Goal: Book appointment/travel/reservation

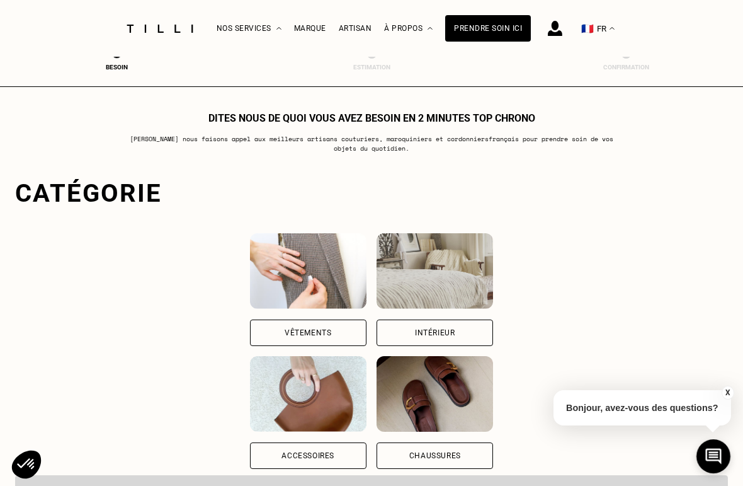
click at [256, 317] on div "Vêtements" at bounding box center [308, 289] width 117 height 113
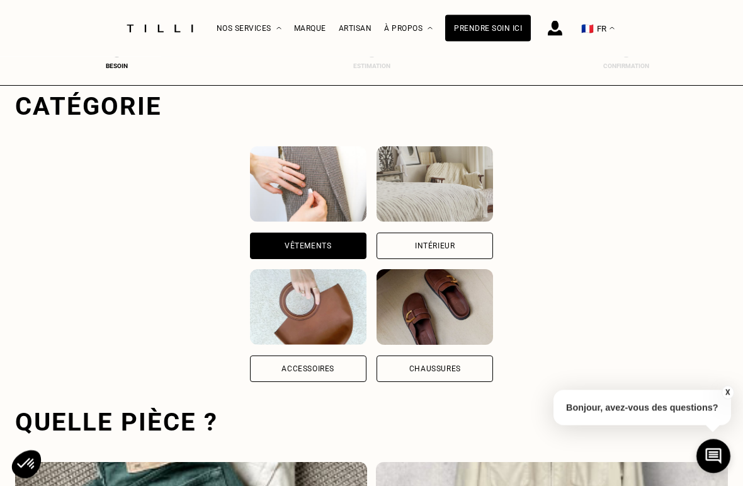
click at [266, 259] on div "Vêtements" at bounding box center [308, 246] width 117 height 26
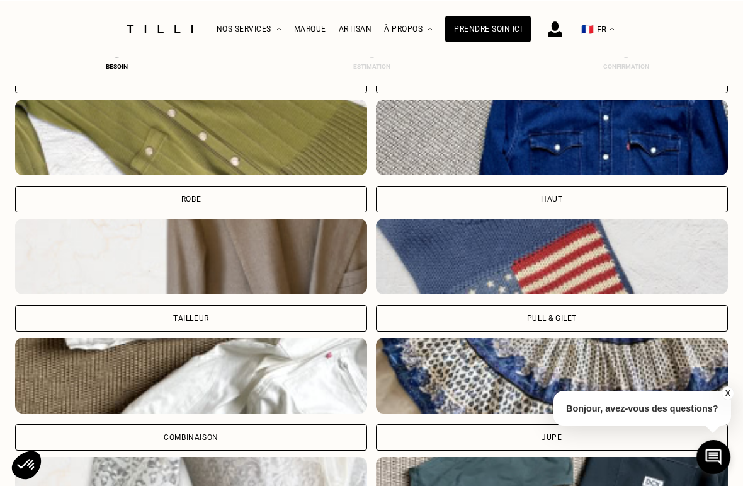
click at [557, 321] on div "Pull & gilet" at bounding box center [552, 318] width 50 height 8
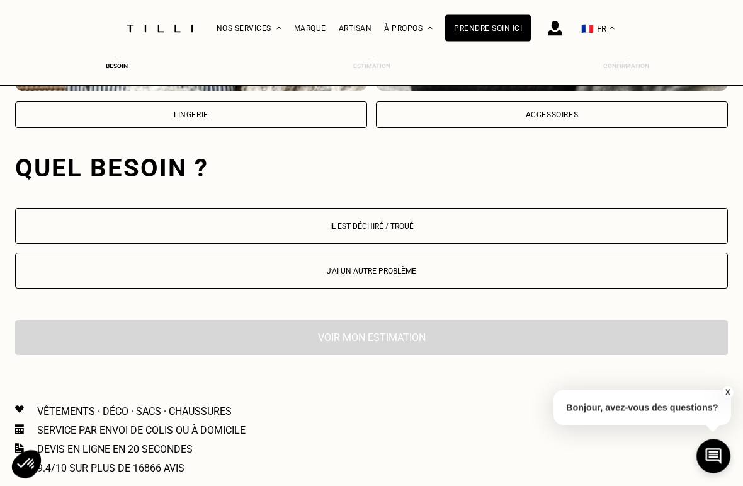
scroll to position [1176, 0]
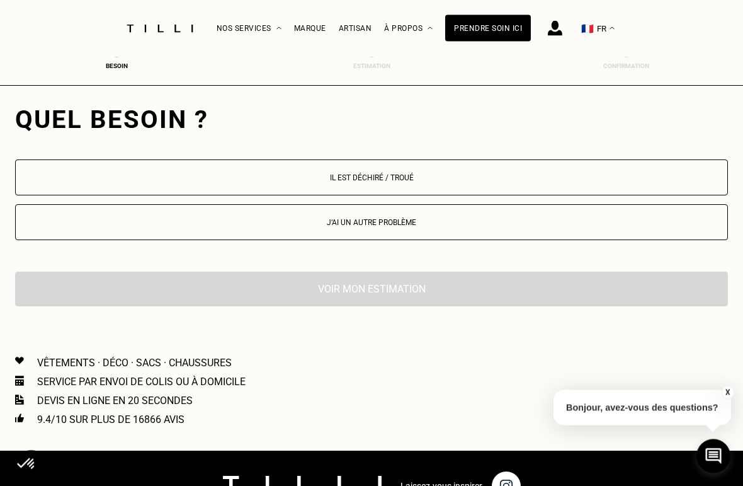
click at [389, 179] on p "Il est déchiré / troué" at bounding box center [371, 178] width 699 height 9
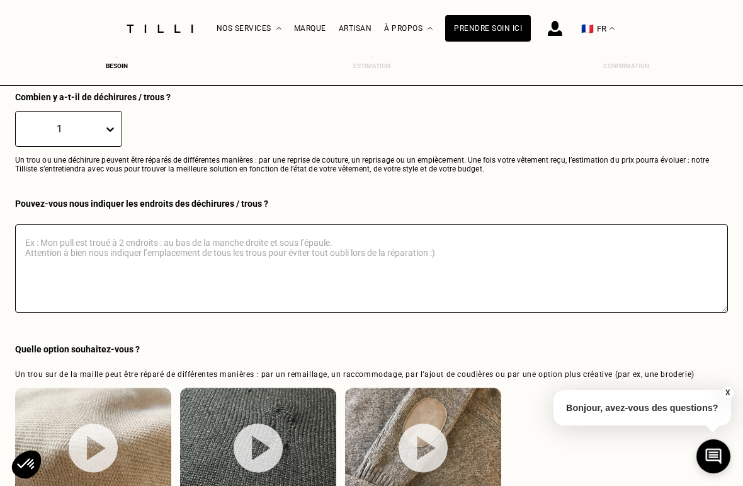
scroll to position [1363, 0]
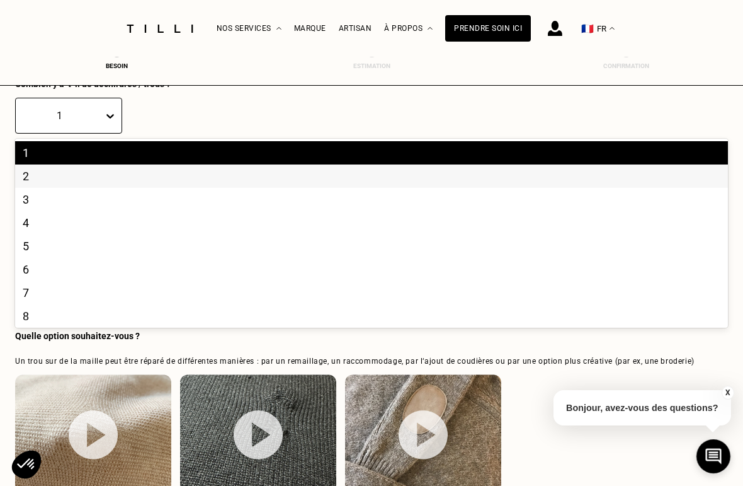
click at [44, 180] on div "2" at bounding box center [371, 175] width 713 height 23
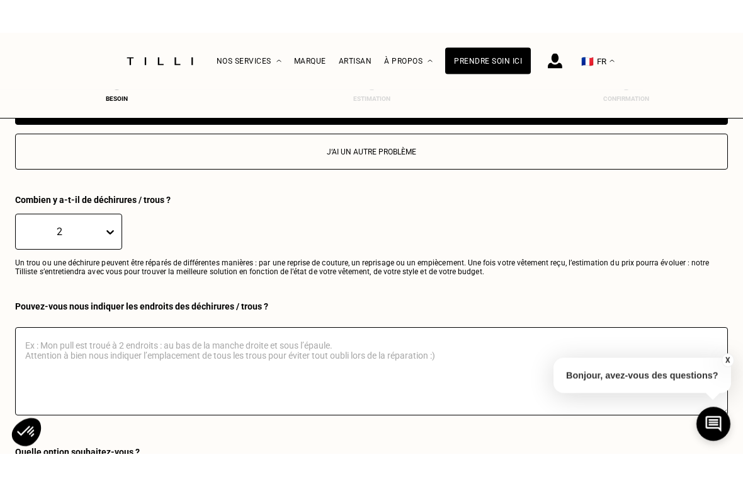
scroll to position [1266, 0]
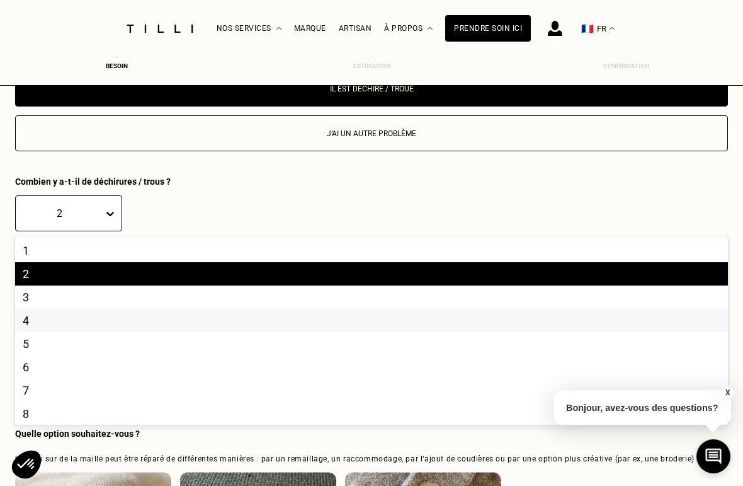
click at [42, 323] on div "4" at bounding box center [371, 320] width 713 height 23
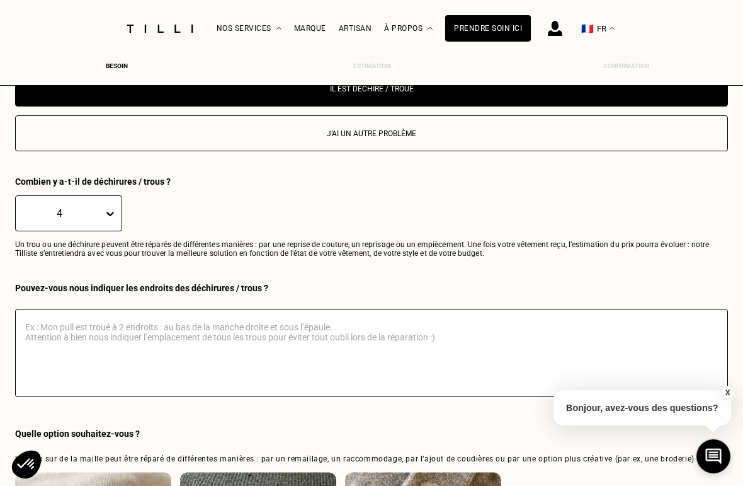
click at [52, 330] on textarea at bounding box center [371, 353] width 713 height 88
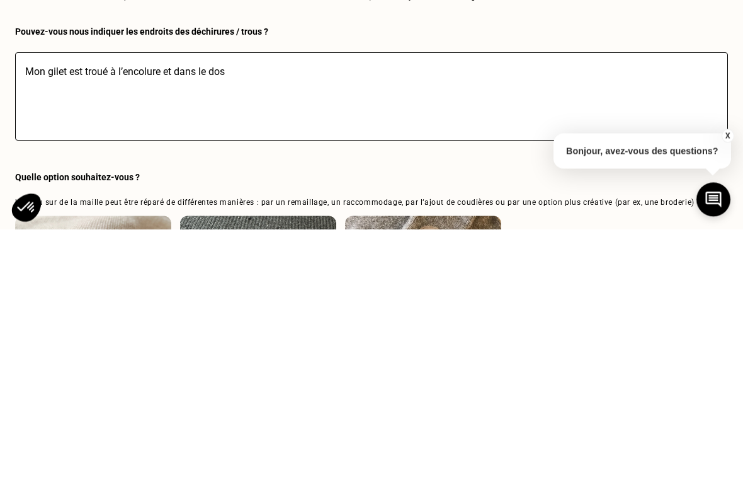
click at [72, 309] on textarea "Mon gilet est troué à l’encolure et dans le dos" at bounding box center [371, 353] width 713 height 88
click at [112, 309] on textarea "Mon gilet est troué à l’encolure et dans le dos" at bounding box center [371, 353] width 713 height 88
click at [82, 309] on textarea "Mon gilet à l’encolure et dans le dos" at bounding box center [371, 353] width 713 height 88
click at [81, 309] on textarea "Mon gilet à l’encolure et dans le dos" at bounding box center [371, 353] width 713 height 88
click at [174, 309] on textarea "Mon gilet à 1 trou â l’encolure et dans le dos" at bounding box center [371, 353] width 713 height 88
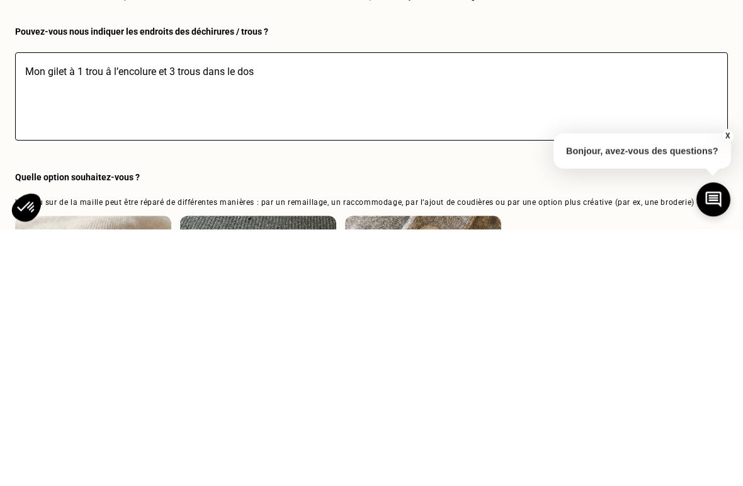
click at [272, 309] on textarea "Mon gilet à 1 trou â l’encolure et 3 trous dans le dos" at bounding box center [371, 353] width 713 height 88
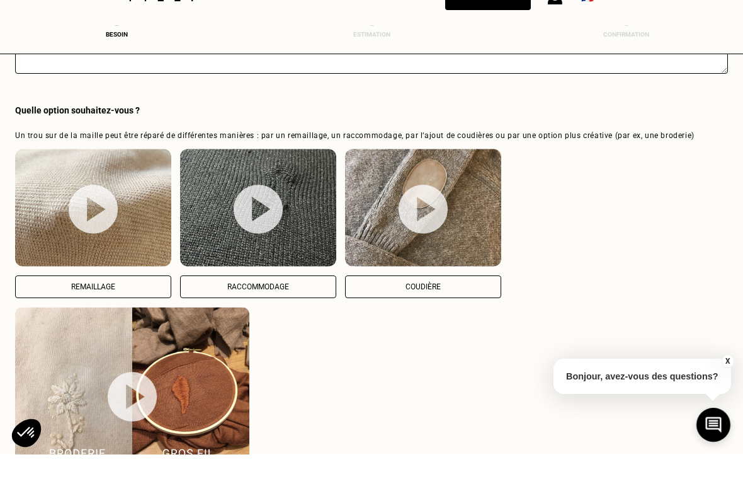
scroll to position [1589, 0]
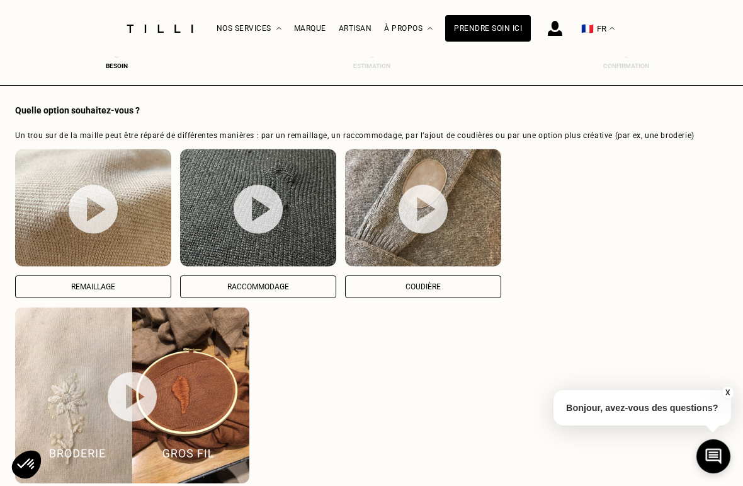
type textarea "Mon gilet à 1 trou â l’encolure et 3 trous dans le dos Ce sont des trous de mit…"
click at [96, 210] on img at bounding box center [93, 209] width 49 height 50
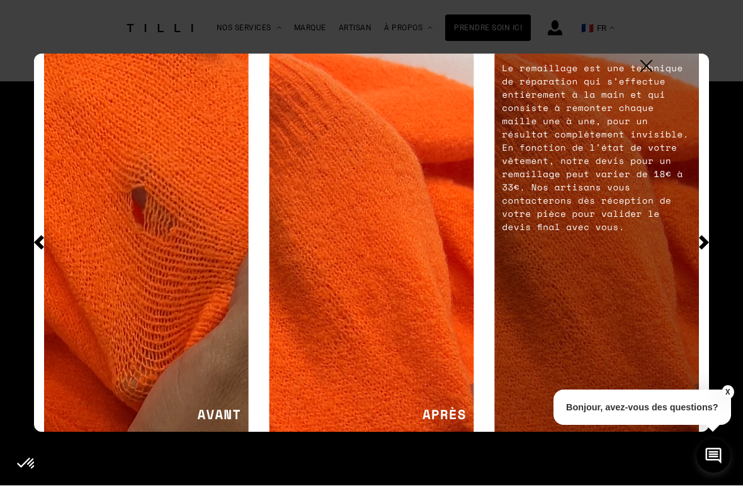
scroll to position [2303, 0]
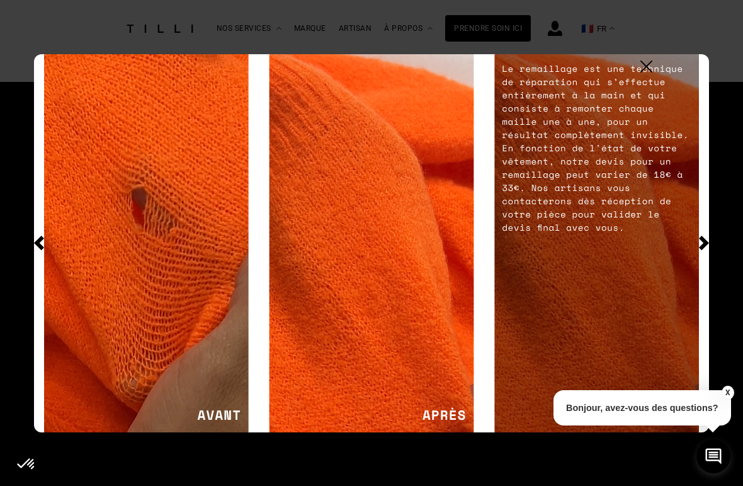
click at [651, 69] on img at bounding box center [646, 66] width 12 height 12
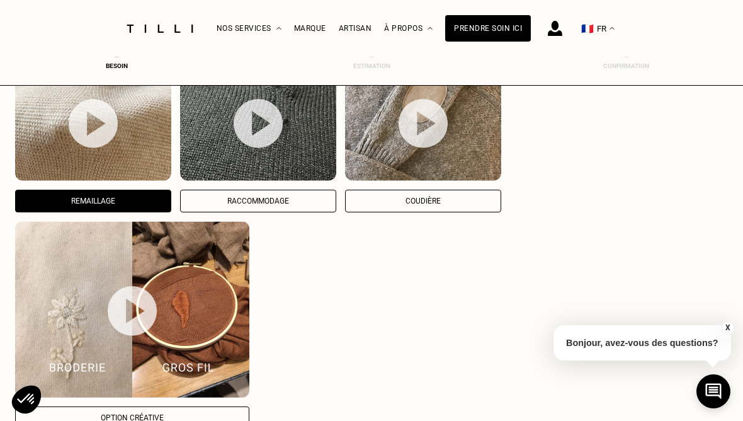
scroll to position [1674, 0]
click at [92, 129] on img at bounding box center [93, 124] width 49 height 50
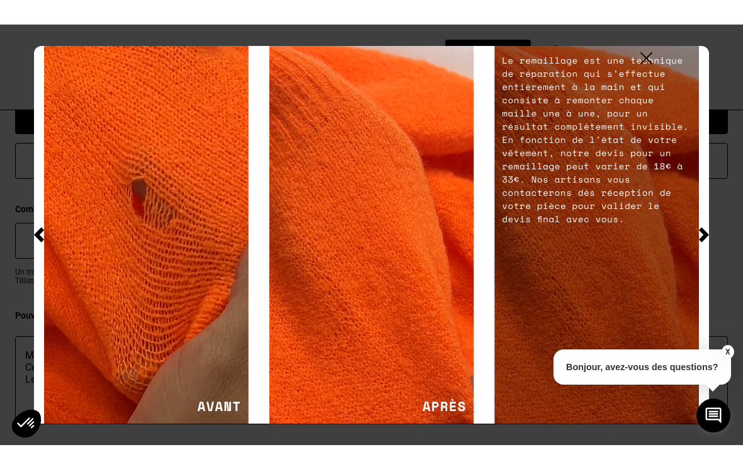
scroll to position [1243, 0]
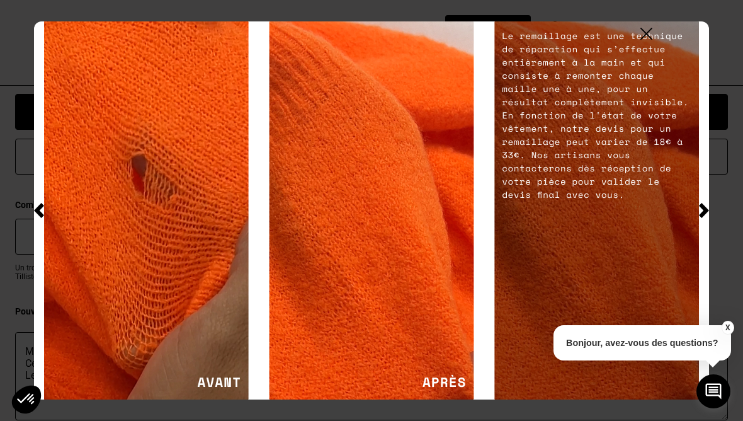
click at [649, 40] on img at bounding box center [646, 34] width 12 height 12
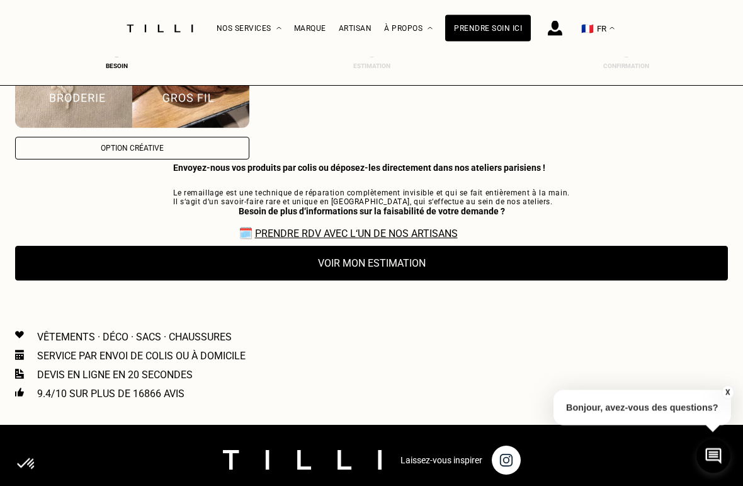
scroll to position [1945, 0]
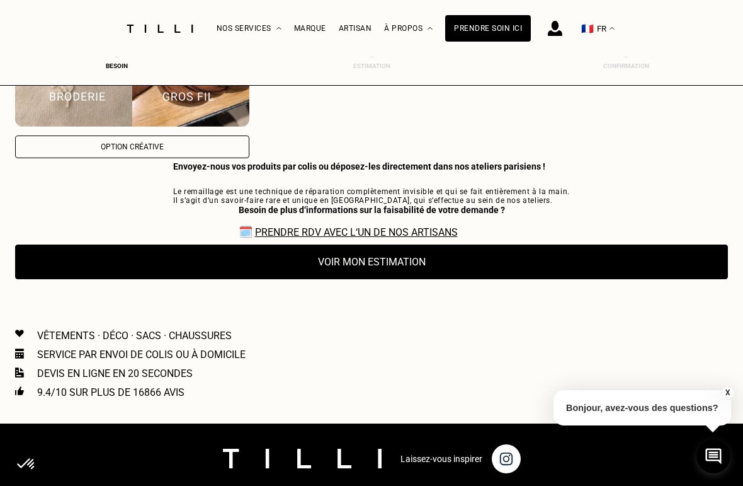
click at [380, 275] on button "Voir mon estimation" at bounding box center [371, 261] width 713 height 35
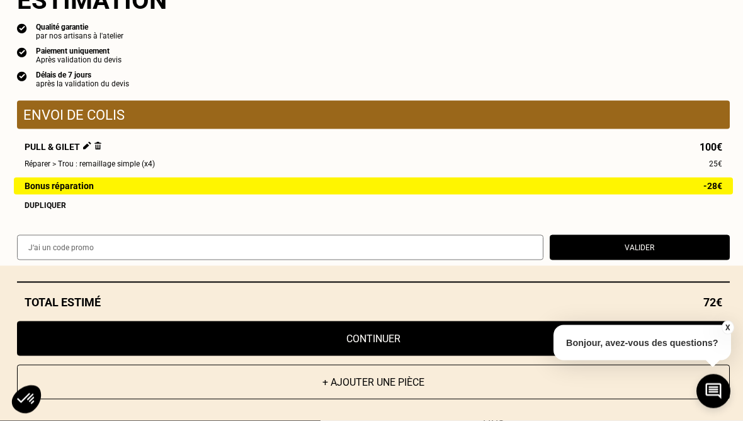
scroll to position [1319, 0]
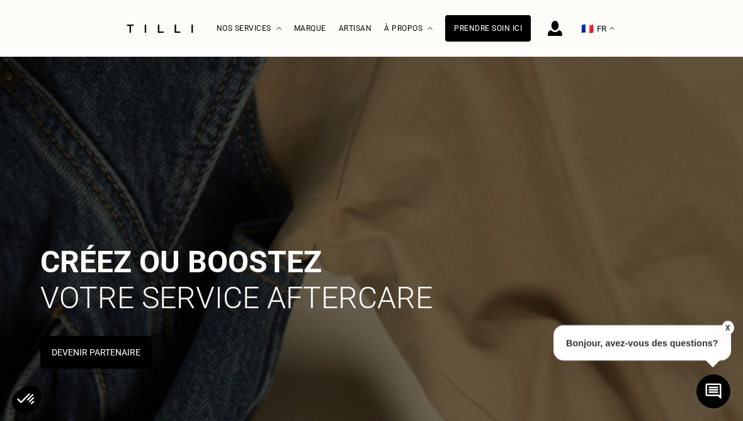
click at [54, 26] on div "La Méthode Retoucherie Maroquinerie Broderie Cordonnerie Nos prix Nos services …" at bounding box center [371, 28] width 743 height 57
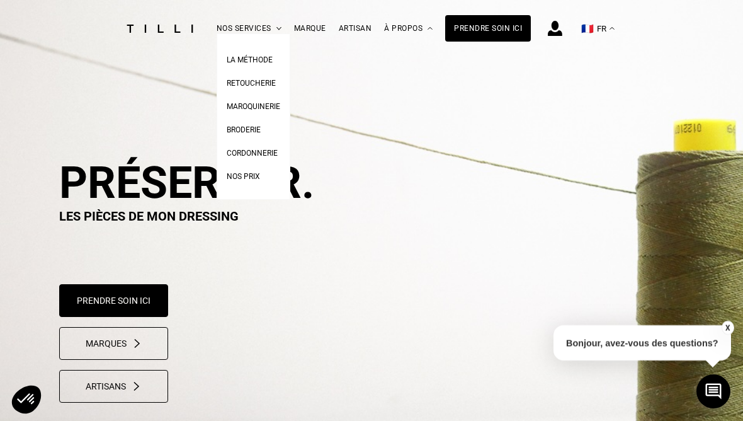
click at [261, 81] on span "Retoucherie" at bounding box center [251, 83] width 49 height 9
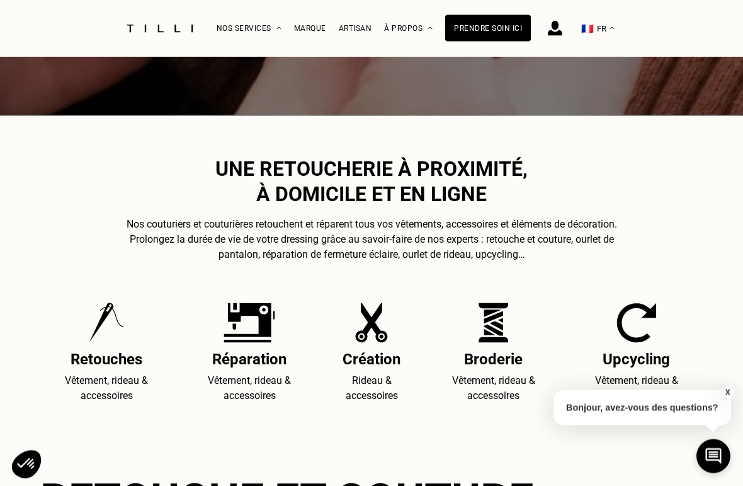
scroll to position [464, 0]
click at [258, 326] on img at bounding box center [250, 322] width 52 height 40
click at [252, 364] on h2 "Réparation" at bounding box center [249, 359] width 133 height 18
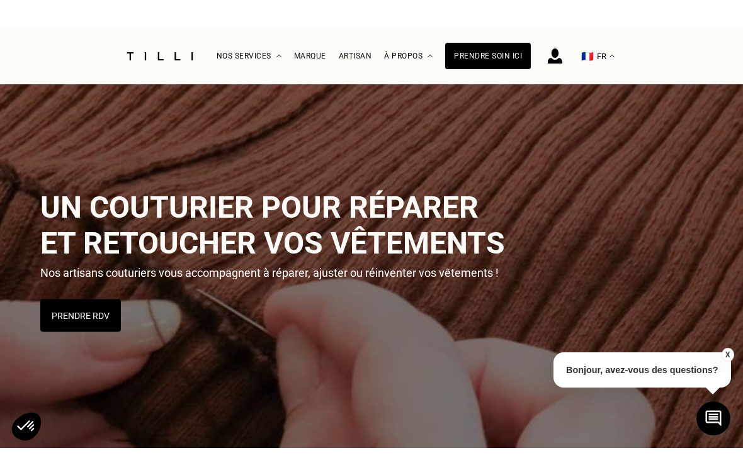
scroll to position [0, 0]
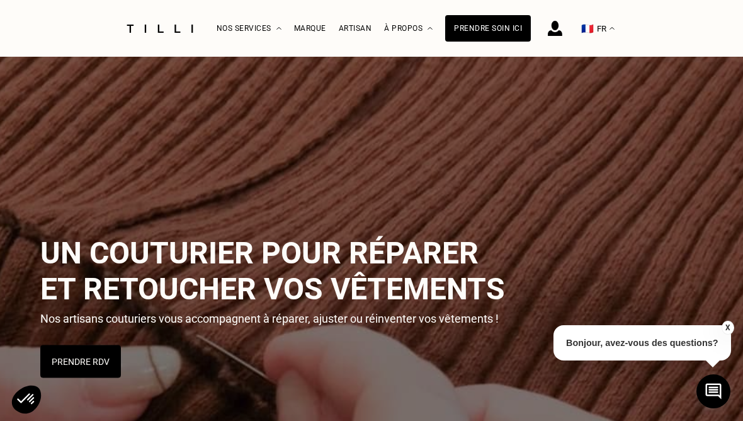
click at [503, 25] on div "Prendre soin ici" at bounding box center [488, 28] width 86 height 26
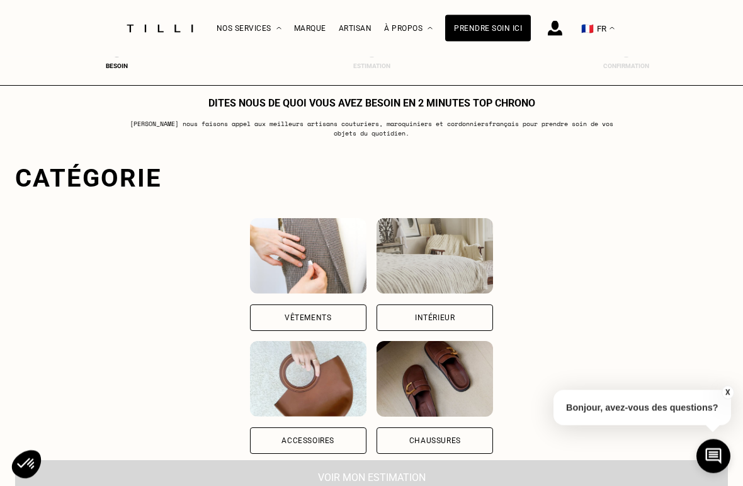
scroll to position [18, 0]
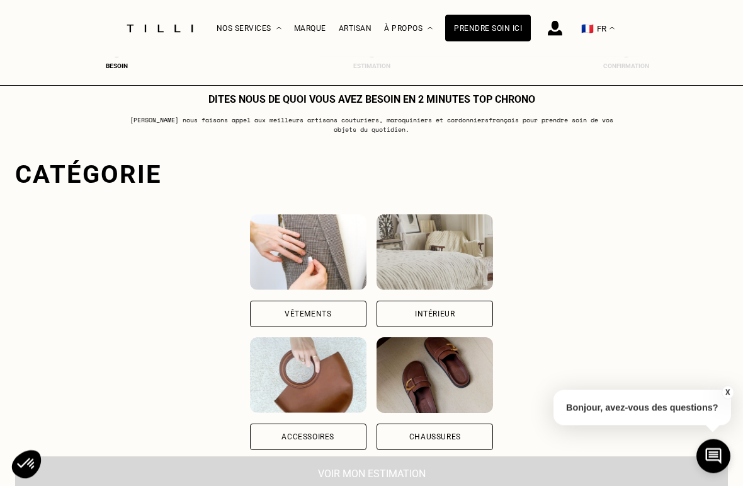
click at [261, 254] on img at bounding box center [308, 253] width 117 height 76
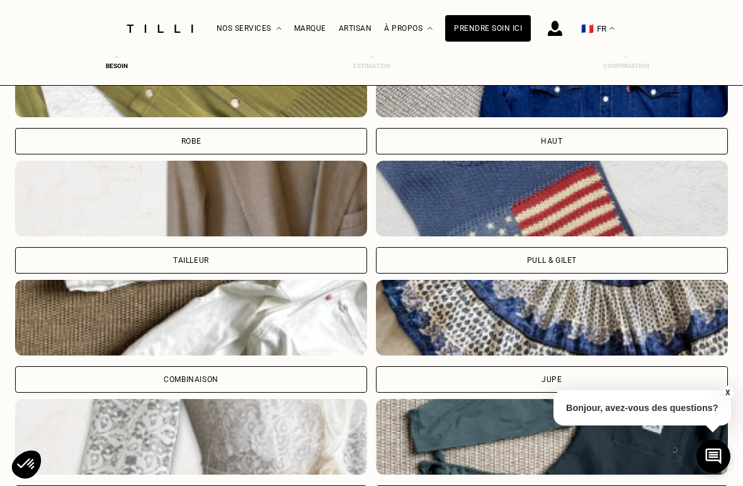
scroll to position [630, 0]
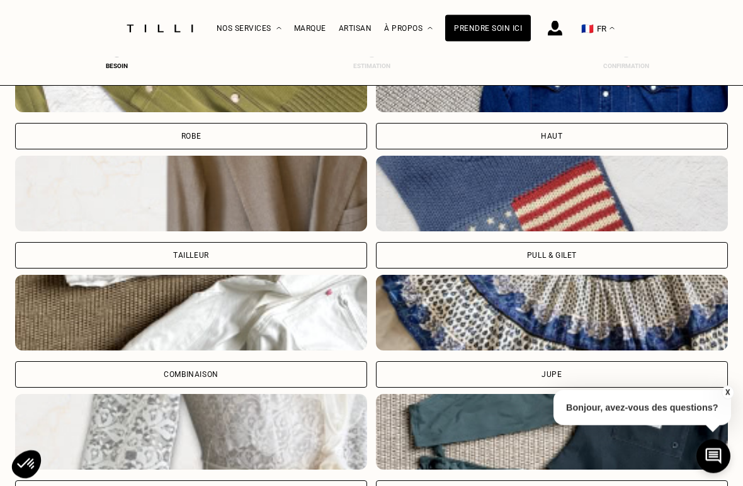
click at [552, 256] on div "Pull & gilet" at bounding box center [552, 256] width 50 height 8
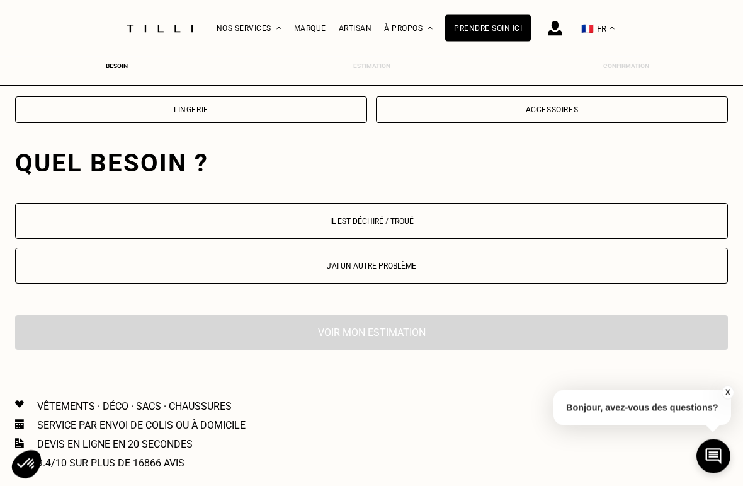
scroll to position [1176, 0]
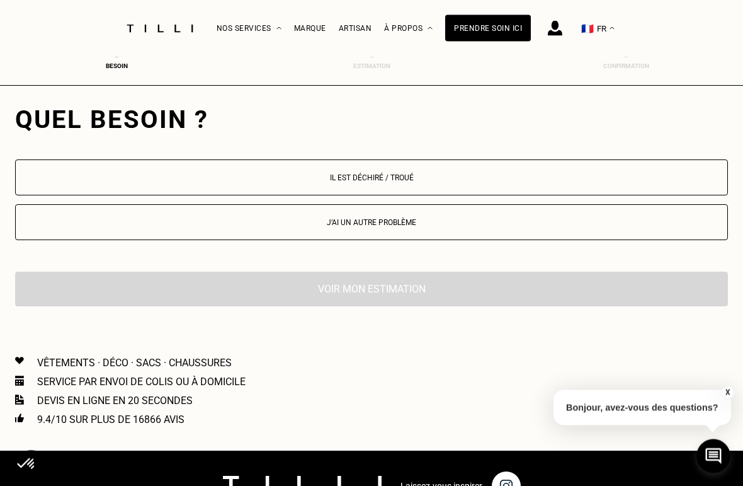
click at [421, 183] on p "Il est déchiré / troué" at bounding box center [371, 178] width 699 height 9
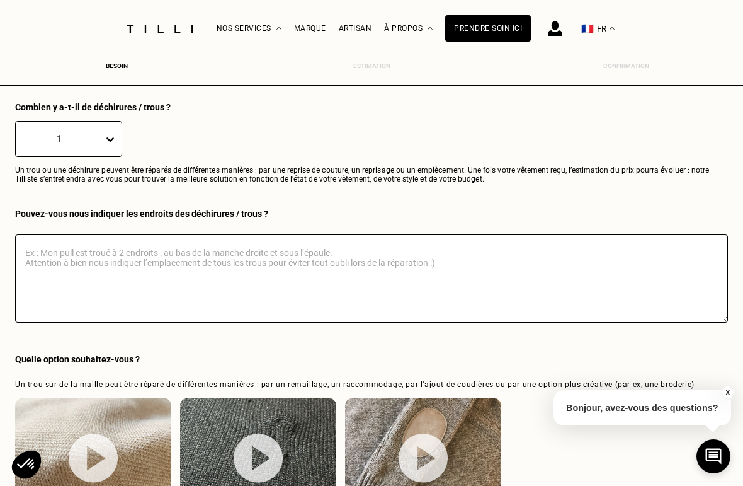
scroll to position [1363, 0]
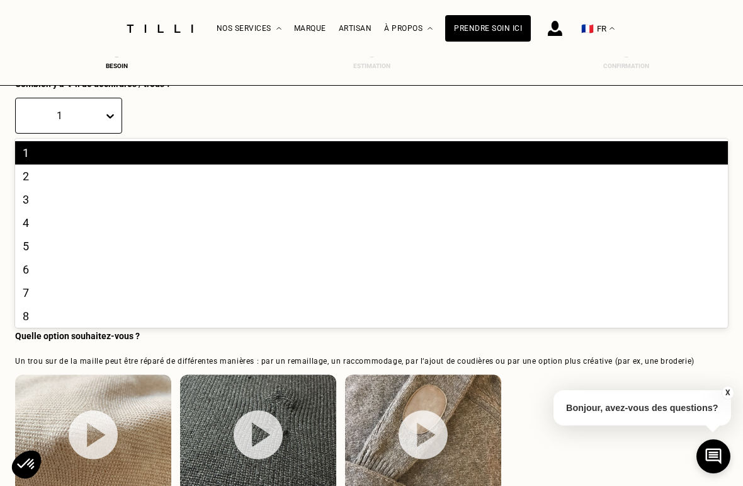
click at [43, 227] on div "4" at bounding box center [371, 222] width 713 height 23
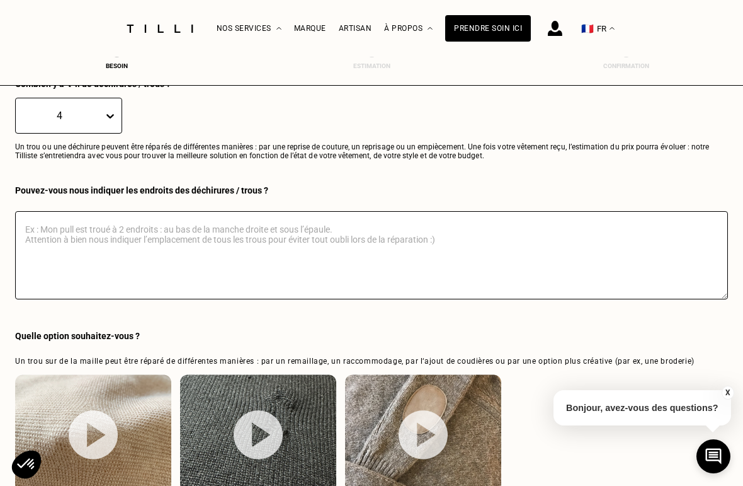
click at [371, 231] on textarea at bounding box center [371, 255] width 713 height 88
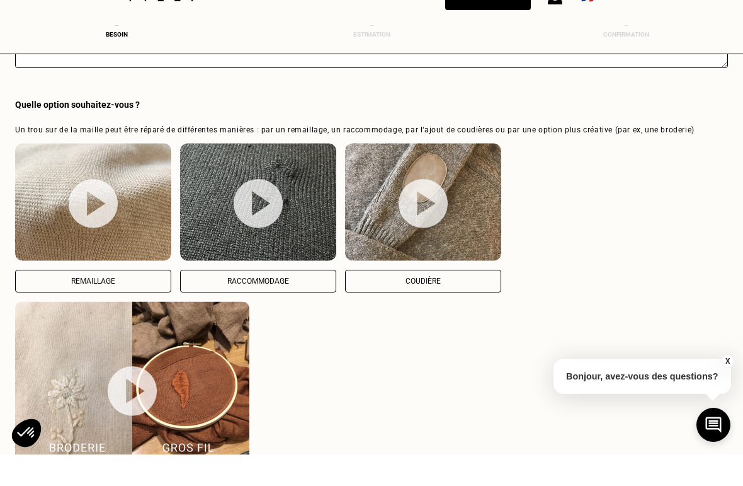
scroll to position [1595, 0]
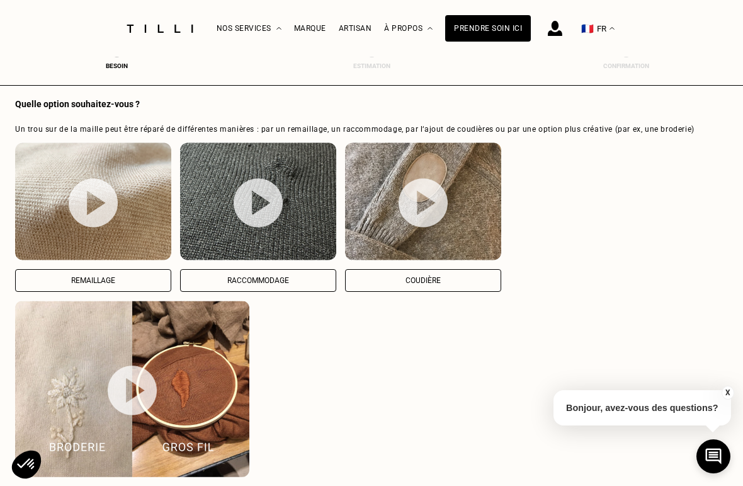
type textarea "Mon gilet à un trou à l’encolure et 3 trous dans le dos Gilet laine mérinos mar…"
click at [260, 215] on img at bounding box center [258, 203] width 49 height 50
select select "FR"
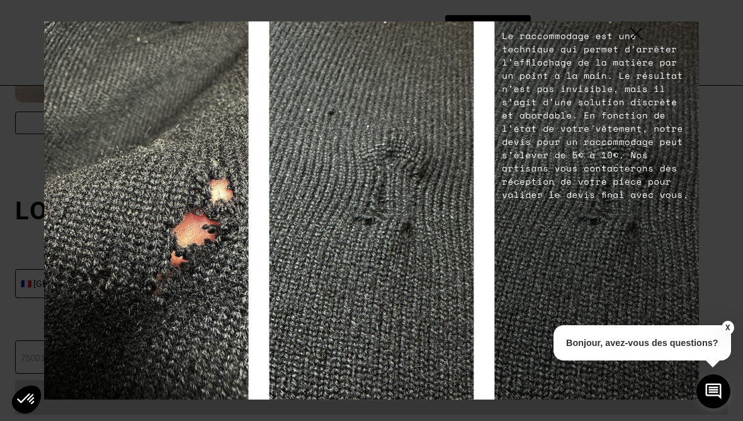
scroll to position [1967, 0]
click at [641, 40] on img at bounding box center [636, 34] width 12 height 12
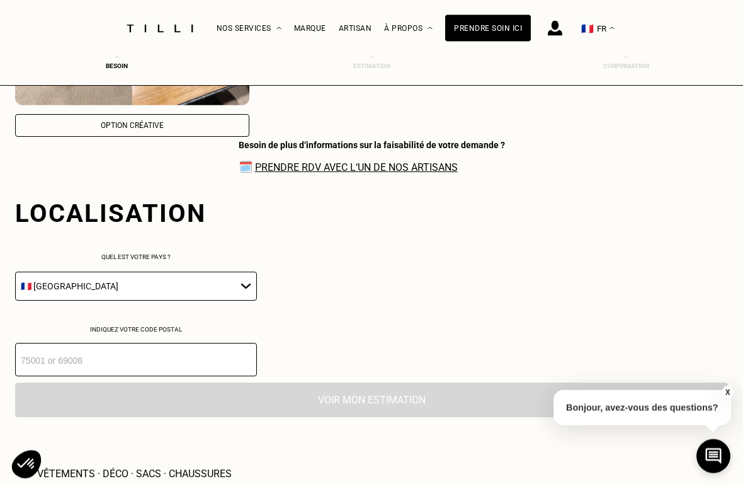
scroll to position [1967, 0]
click at [109, 375] on input "number" at bounding box center [136, 358] width 242 height 33
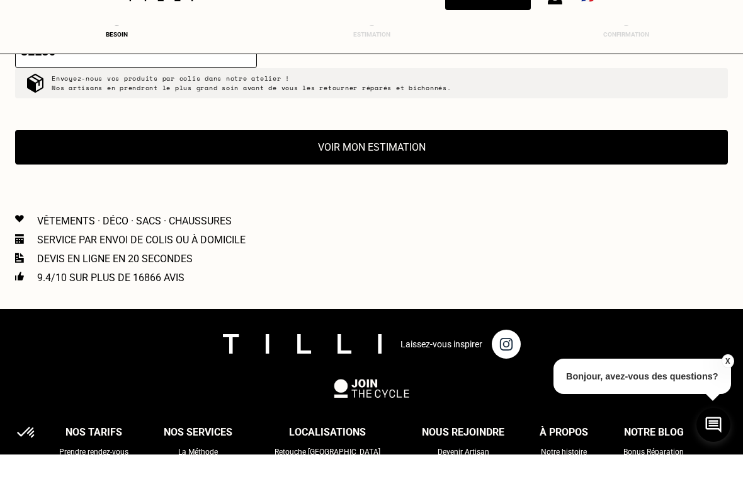
scroll to position [2275, 0]
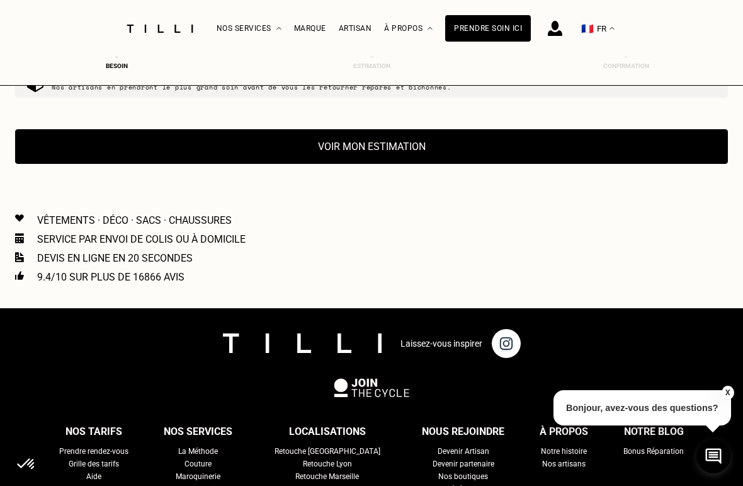
type input "31150"
click at [385, 164] on button "Voir mon estimation" at bounding box center [371, 146] width 713 height 35
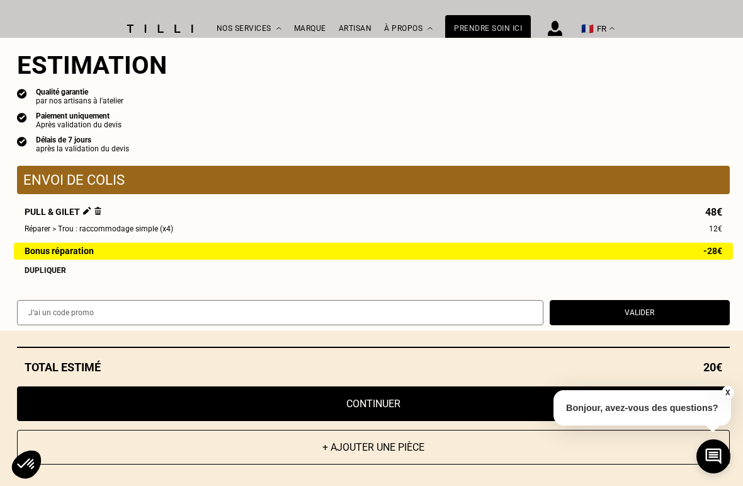
click at [634, 325] on button "Valider" at bounding box center [640, 312] width 180 height 25
click at [635, 325] on button "Valider" at bounding box center [640, 312] width 180 height 25
click at [450, 416] on button "Continuer" at bounding box center [373, 403] width 713 height 35
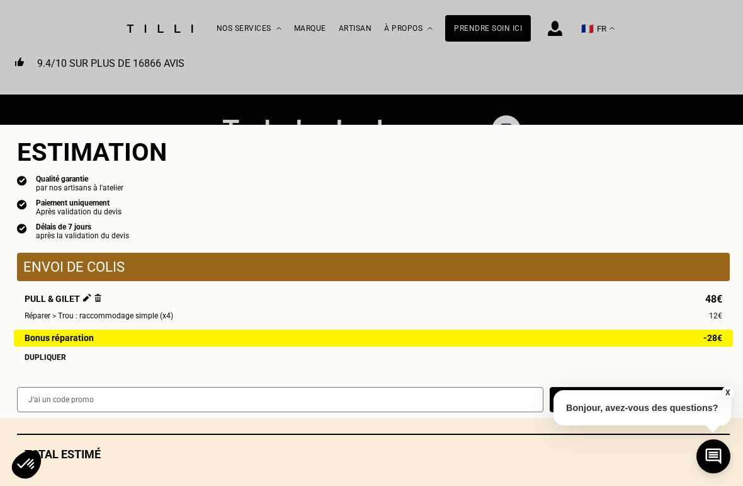
select select "FR"
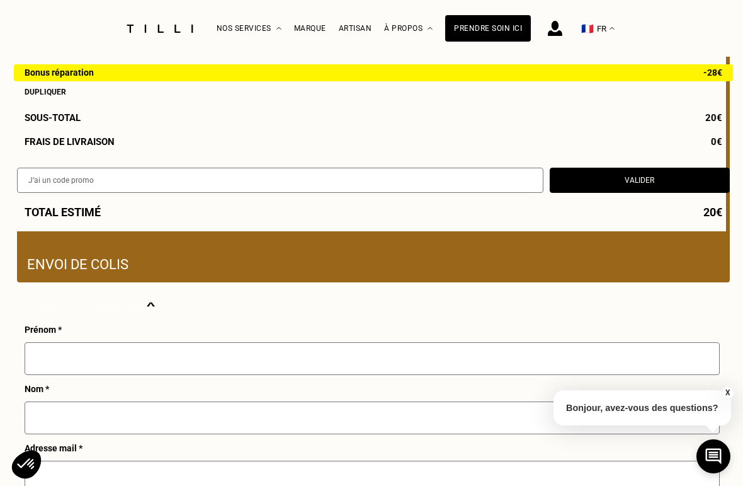
scroll to position [216, 0]
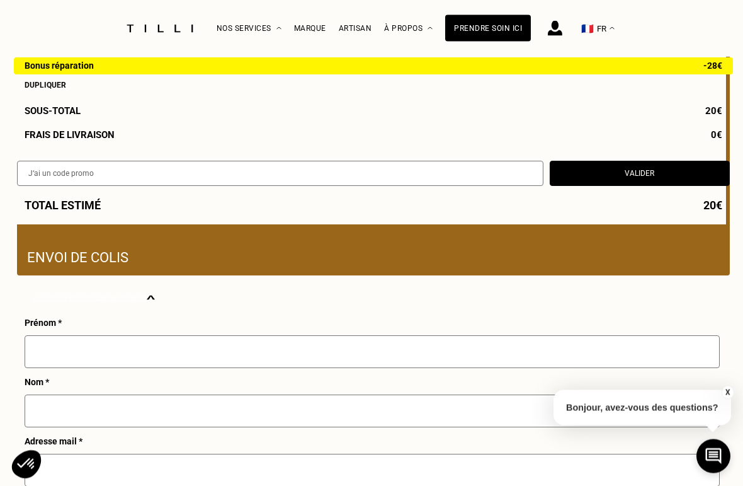
click at [77, 355] on input "text" at bounding box center [372, 352] width 695 height 33
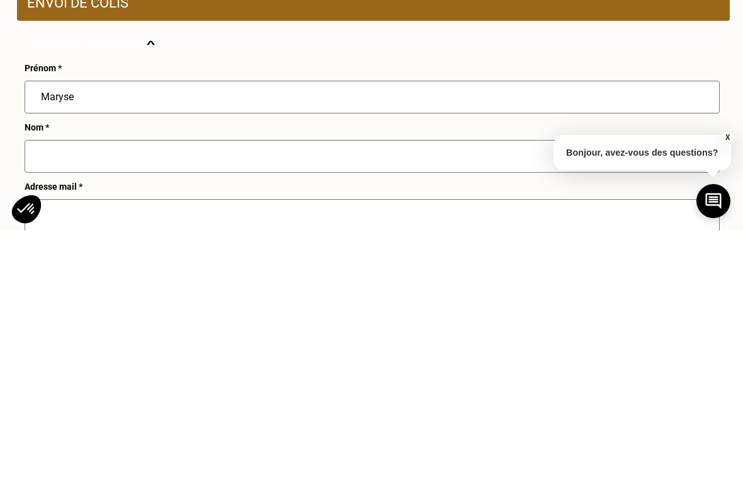
type input "Maryse"
click at [64, 395] on input "text" at bounding box center [372, 411] width 695 height 33
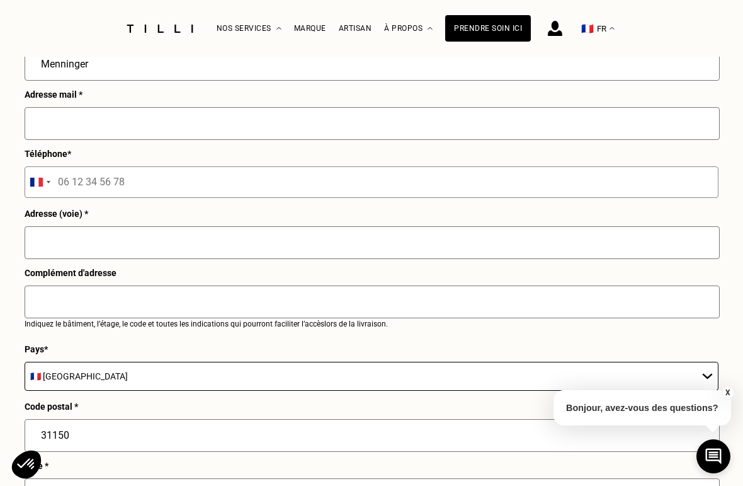
type input "Menninger"
click at [81, 128] on input "text" at bounding box center [372, 123] width 695 height 33
type input "[EMAIL_ADDRESS][DOMAIN_NAME]"
click at [152, 186] on input "tel" at bounding box center [372, 182] width 694 height 31
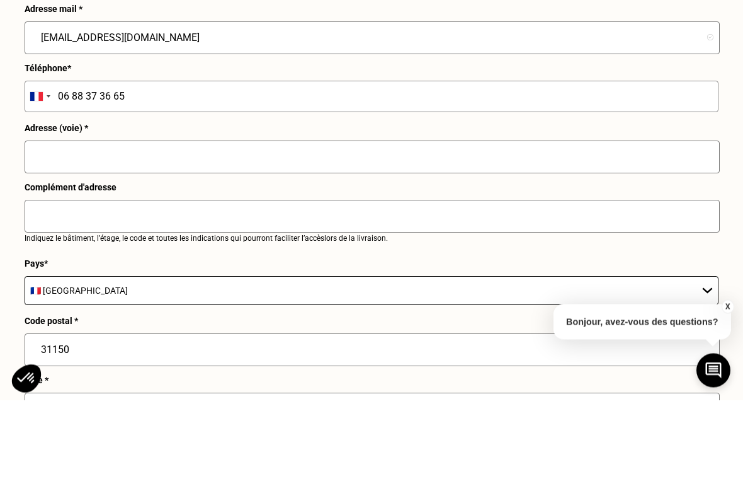
type input "06 88 37 36 65"
click at [70, 227] on input "text" at bounding box center [372, 243] width 695 height 33
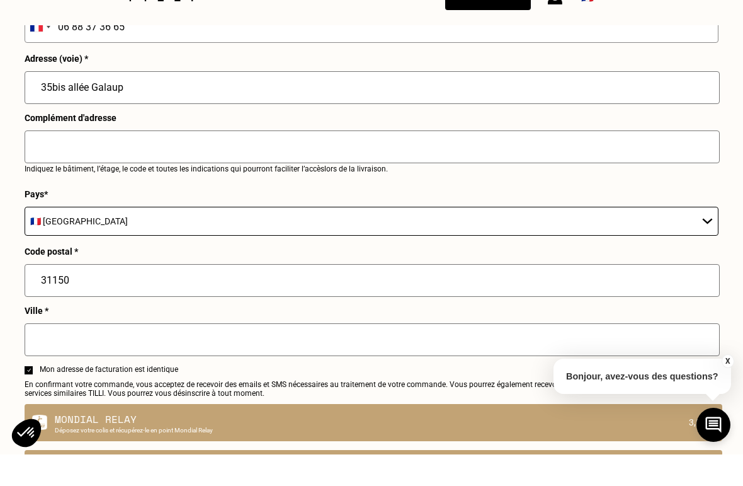
scroll to position [718, 0]
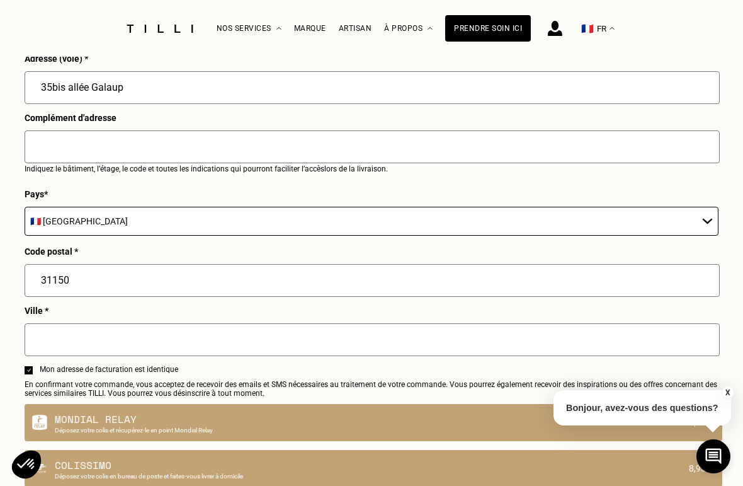
type input "35bis allée Galaup"
click at [59, 356] on input "text" at bounding box center [372, 339] width 695 height 33
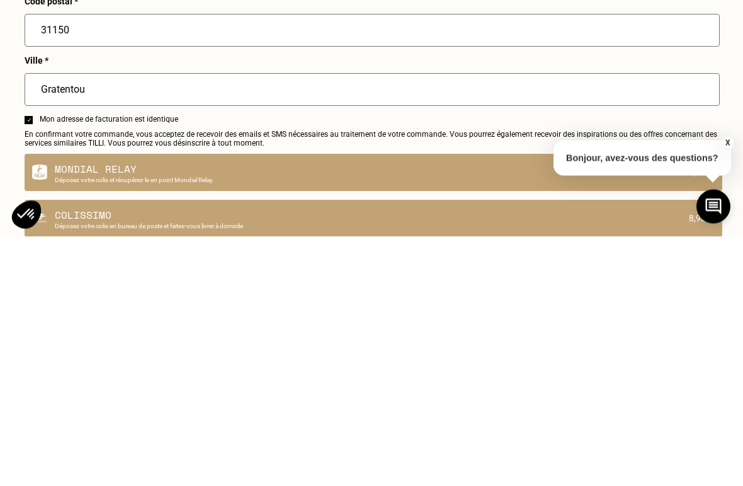
type input "Gratentour"
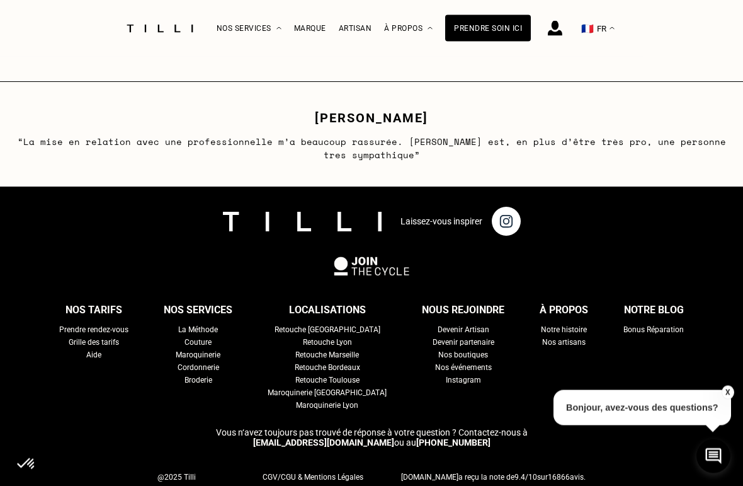
scroll to position [1267, 0]
click at [319, 386] on div "Retouche Toulouse" at bounding box center [327, 379] width 64 height 13
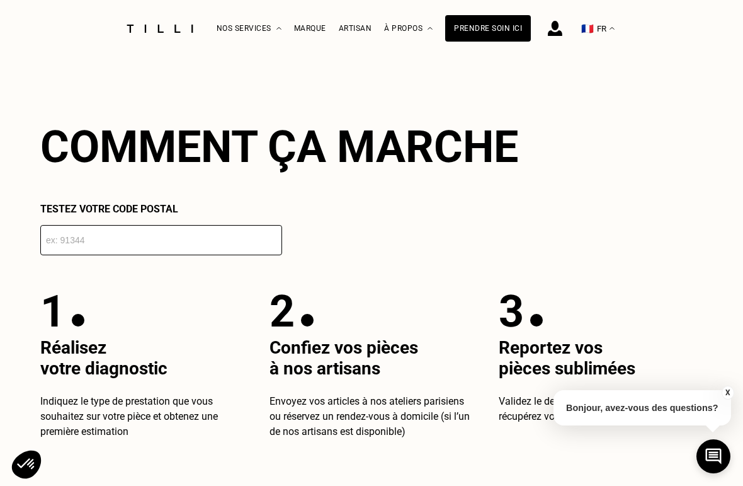
scroll to position [2112, 0]
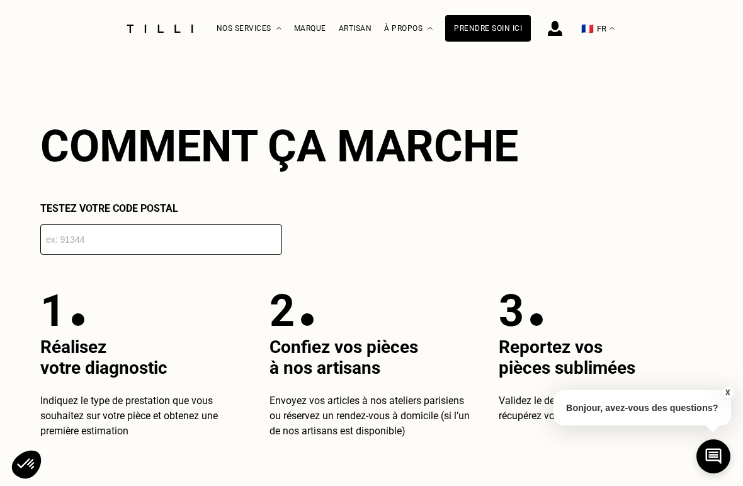
click at [68, 246] on input "number" at bounding box center [161, 239] width 242 height 30
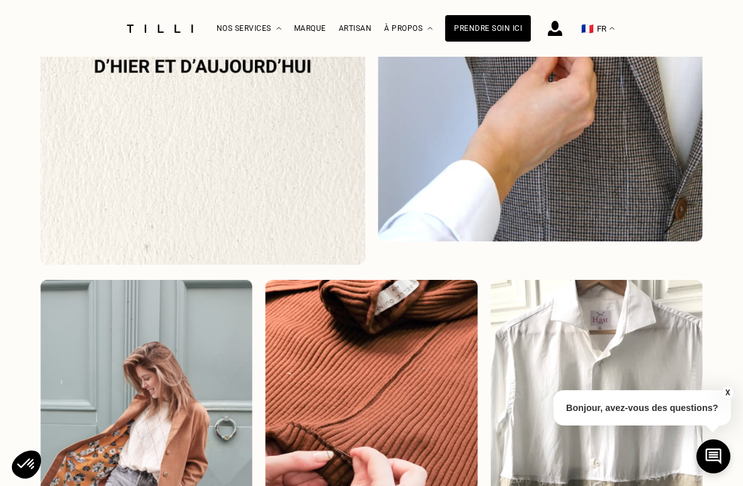
scroll to position [1551, 0]
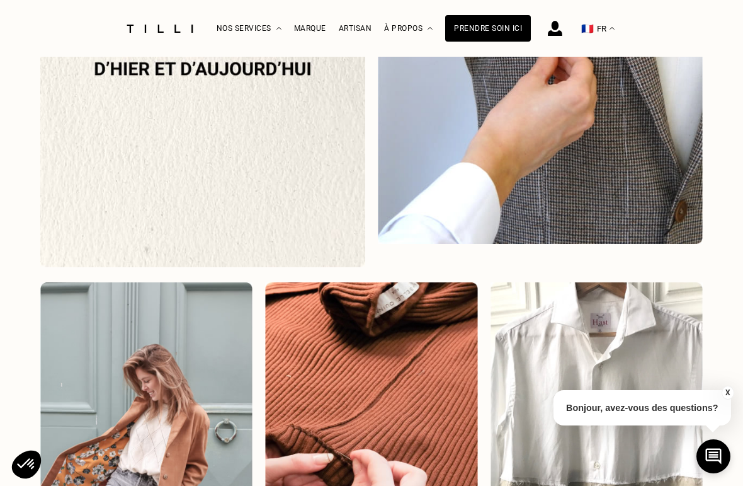
type input "31150"
click at [642, 327] on img at bounding box center [597, 445] width 212 height 326
click at [205, 420] on img at bounding box center [146, 445] width 212 height 326
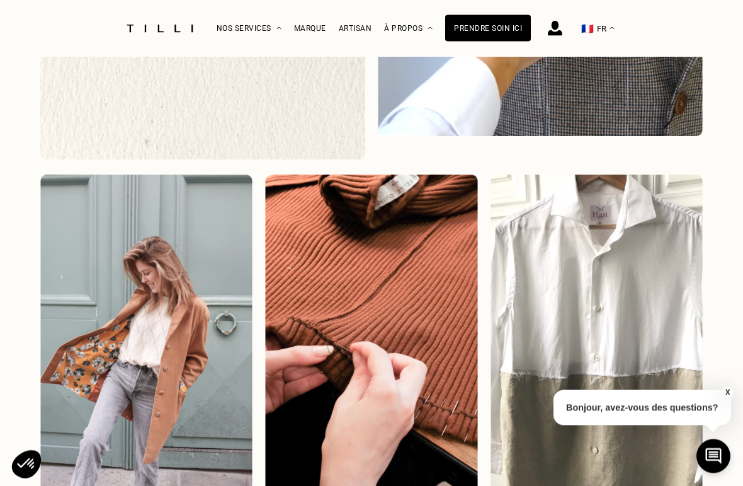
scroll to position [1668, 0]
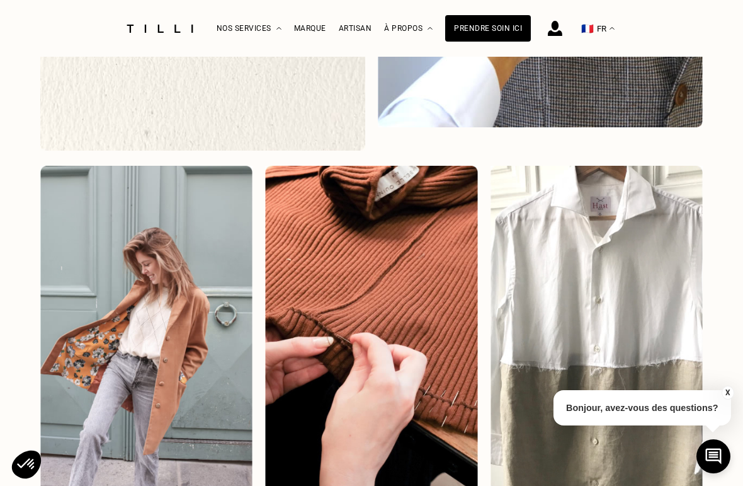
click at [406, 291] on img at bounding box center [371, 329] width 212 height 326
click at [634, 293] on img at bounding box center [597, 329] width 212 height 326
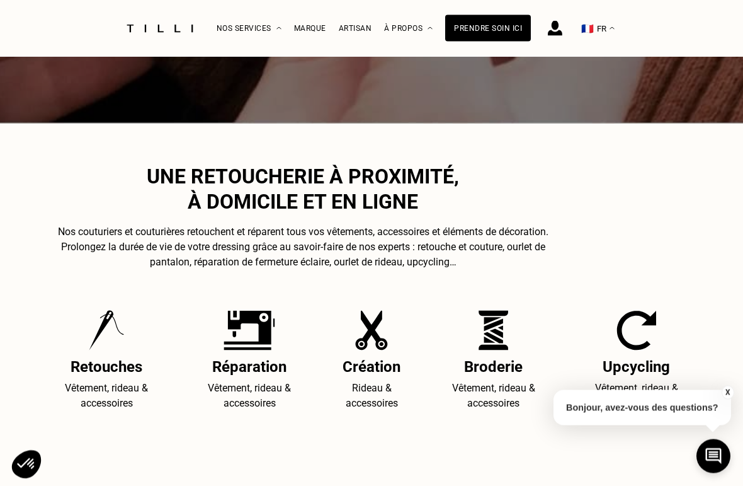
scroll to position [456, 0]
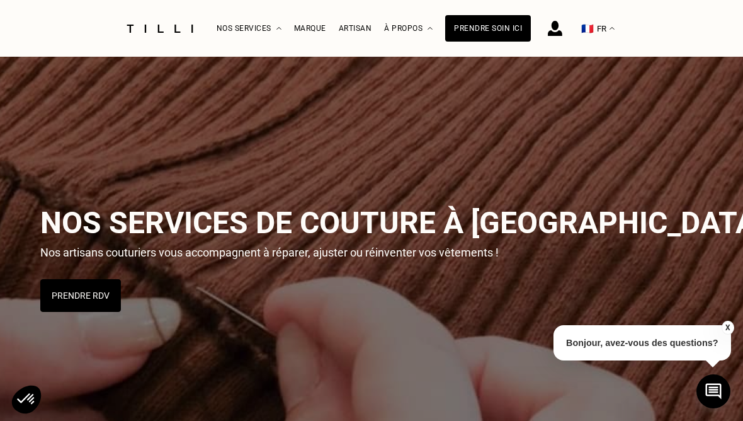
scroll to position [0, 0]
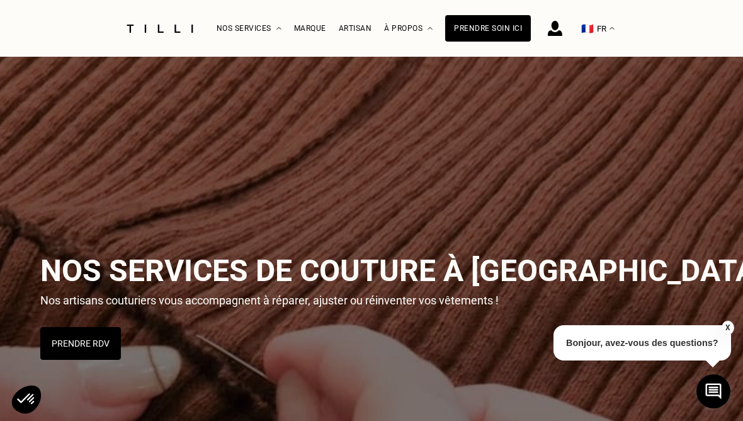
click at [495, 23] on div "Prendre soin ici" at bounding box center [488, 28] width 86 height 26
select select "FR"
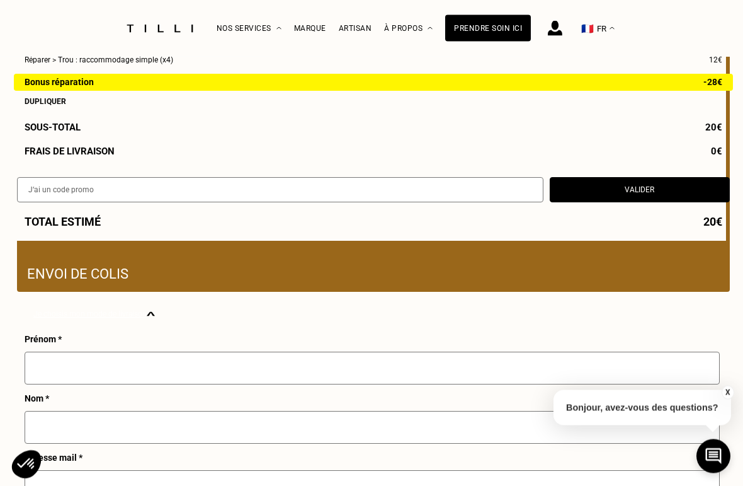
scroll to position [201, 0]
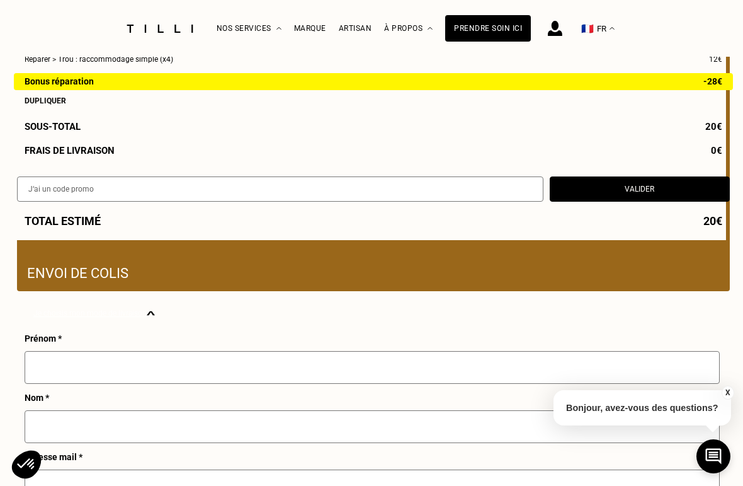
click at [85, 368] on input "text" at bounding box center [372, 367] width 695 height 33
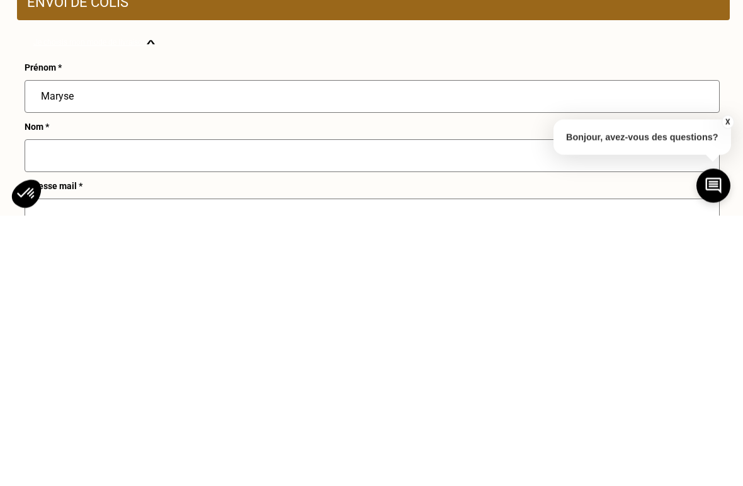
type input "Maryse"
click at [52, 410] on input "text" at bounding box center [372, 426] width 695 height 33
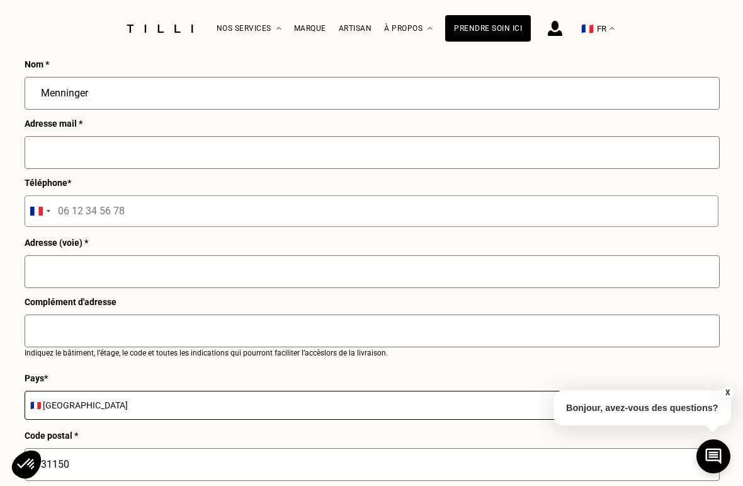
type input "Menninger"
click at [40, 154] on input "text" at bounding box center [372, 152] width 695 height 33
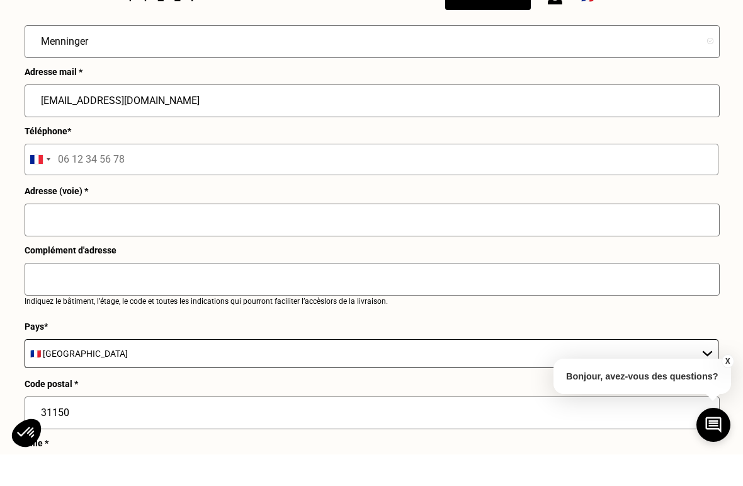
scroll to position [586, 0]
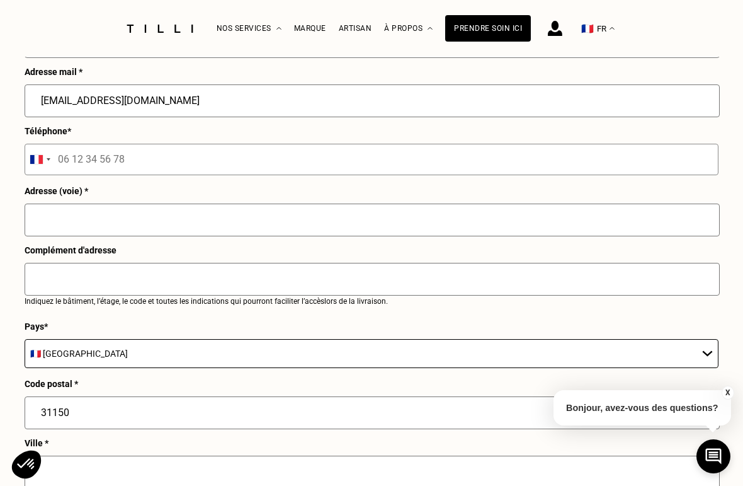
type input "[EMAIL_ADDRESS][DOMAIN_NAME]"
click at [161, 161] on input "tel" at bounding box center [372, 159] width 694 height 31
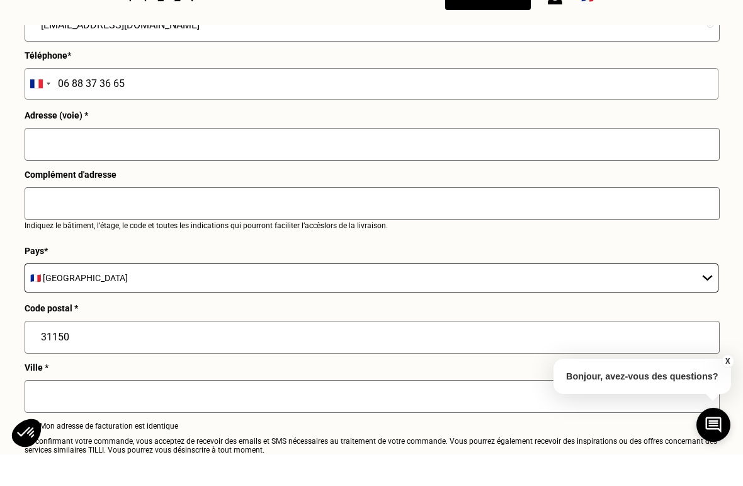
scroll to position [661, 0]
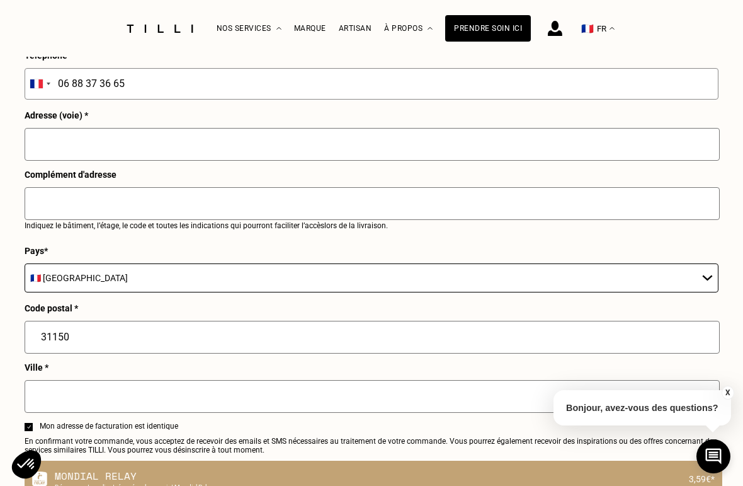
type input "06 88 37 36 65"
click at [92, 144] on input "text" at bounding box center [372, 144] width 695 height 33
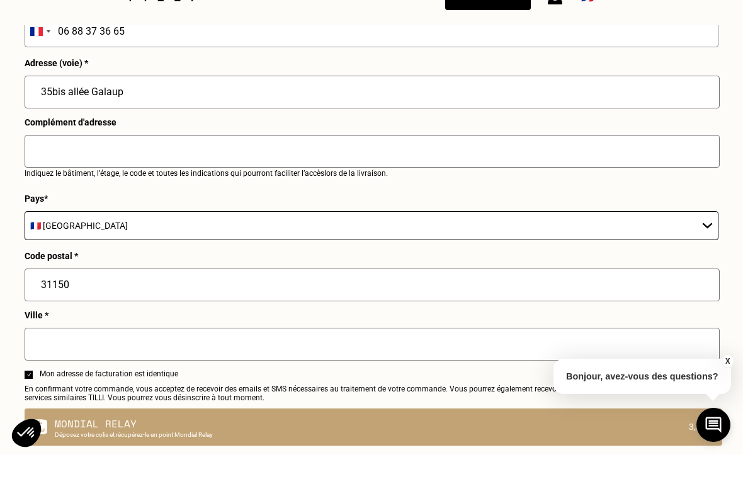
scroll to position [714, 0]
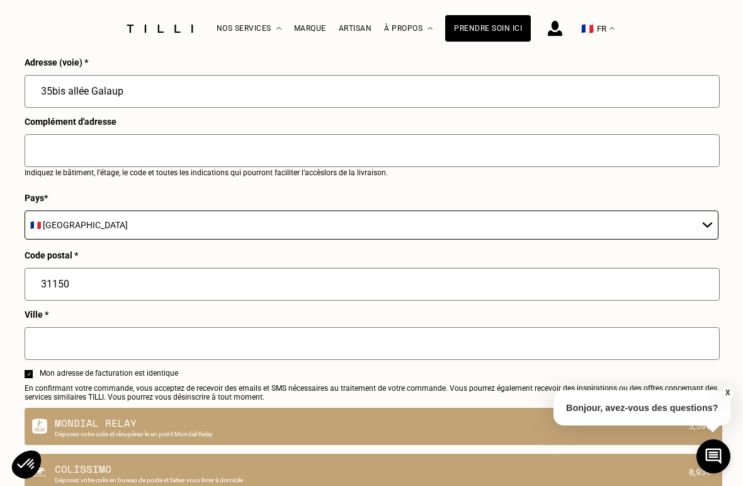
type input "35bis allée Galaup"
click at [51, 357] on input "text" at bounding box center [372, 343] width 695 height 33
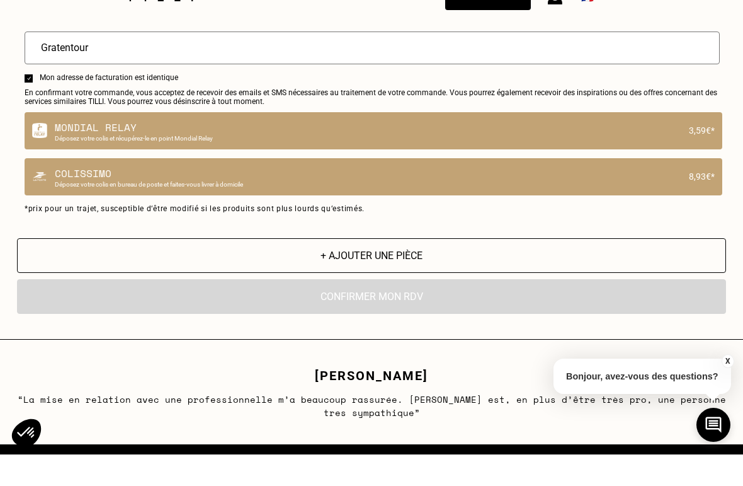
scroll to position [1010, 0]
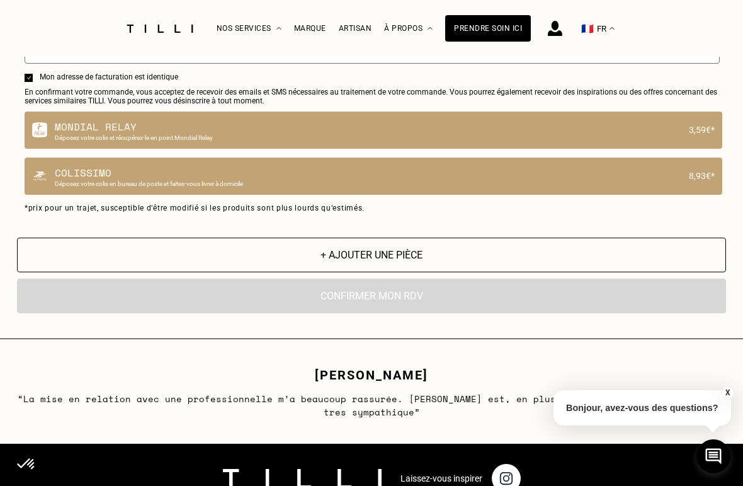
type input "Gratentour"
click at [105, 180] on p "Colissimo" at bounding box center [368, 172] width 627 height 15
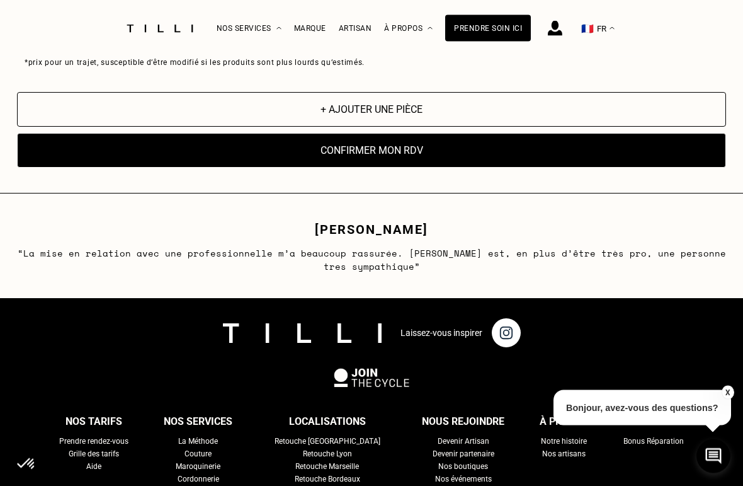
scroll to position [1240, 0]
click at [416, 162] on button "Confirmer mon RDV" at bounding box center [371, 150] width 709 height 35
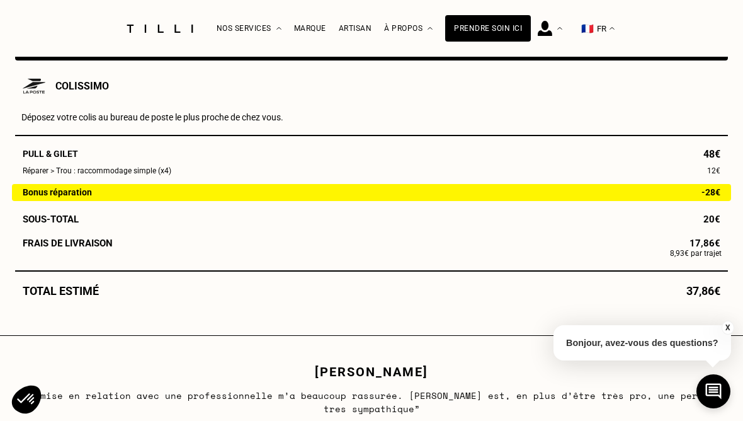
scroll to position [647, 0]
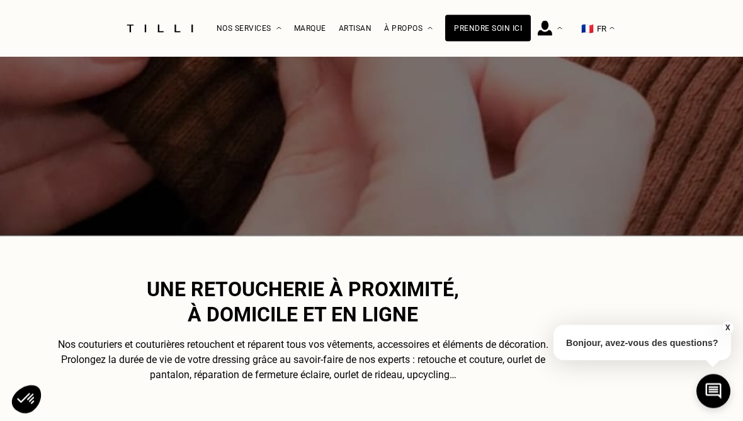
scroll to position [336, 0]
